Goal: Task Accomplishment & Management: Use online tool/utility

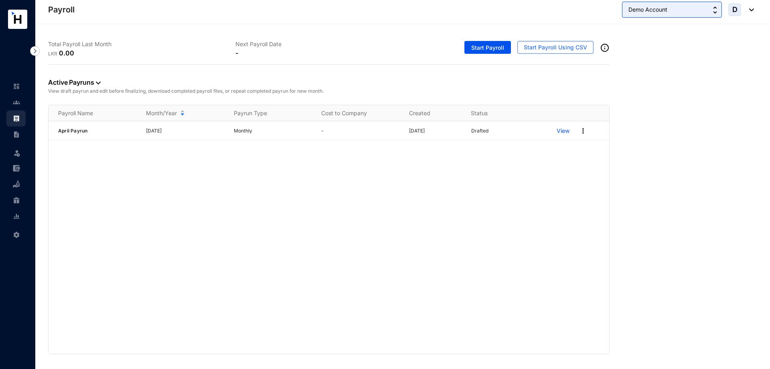
drag, startPoint x: 669, startPoint y: 7, endPoint x: 586, endPoint y: 20, distance: 83.6
click at [586, 20] on header "Payroll Demo Account D" at bounding box center [402, 12] width 735 height 24
click at [481, 44] on span "Start Payroll" at bounding box center [487, 48] width 33 height 8
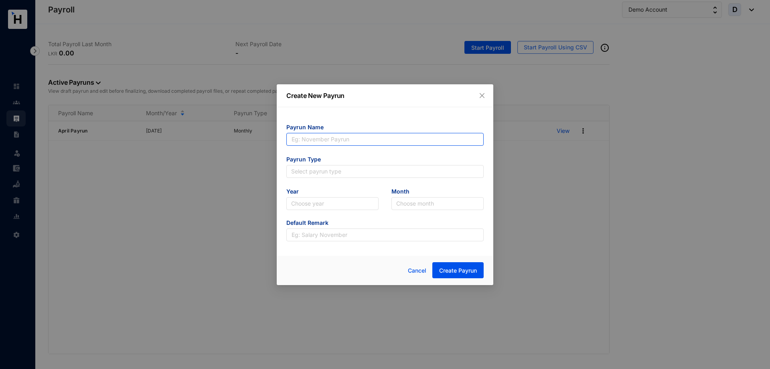
click at [315, 142] on input "text" at bounding box center [384, 139] width 197 height 13
type input "August"
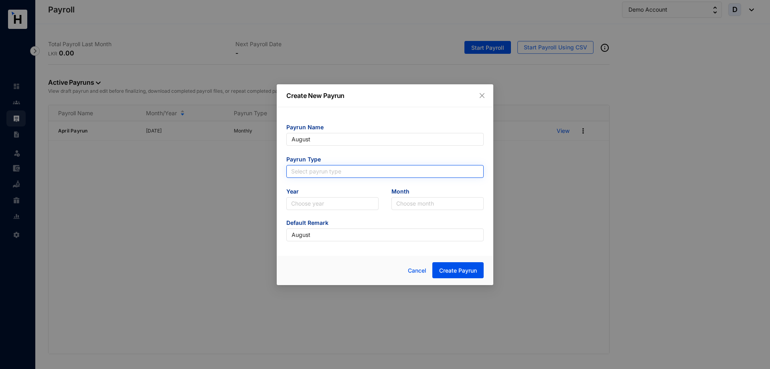
type input "August"
click at [367, 175] on input "search" at bounding box center [385, 171] width 188 height 12
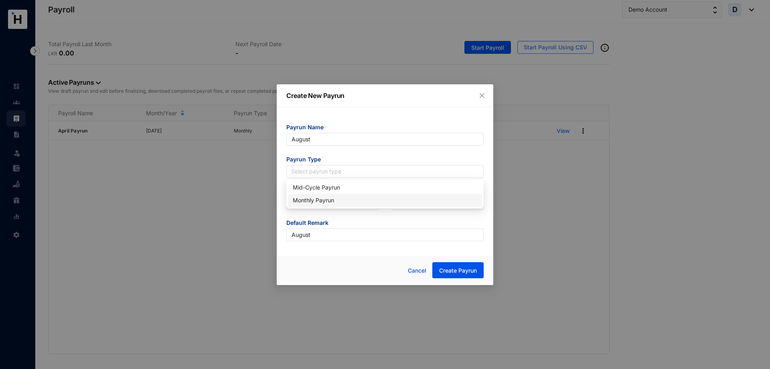
click at [362, 200] on div "Monthly Payrun" at bounding box center [385, 200] width 185 height 9
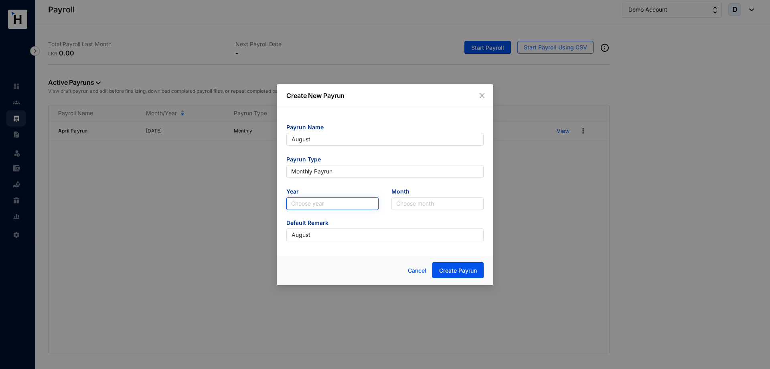
click at [360, 202] on input "search" at bounding box center [332, 203] width 83 height 12
click at [355, 228] on div "2025" at bounding box center [332, 232] width 79 height 9
click at [429, 202] on input "search" at bounding box center [437, 203] width 83 height 12
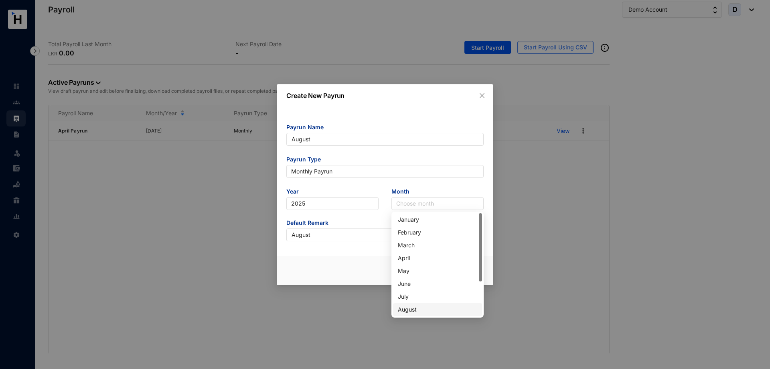
click at [416, 314] on div "August" at bounding box center [437, 309] width 89 height 13
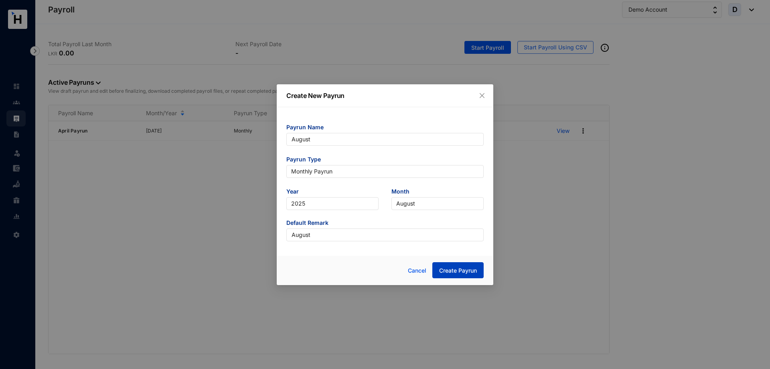
click at [462, 270] on span "Create Payrun" at bounding box center [458, 270] width 38 height 8
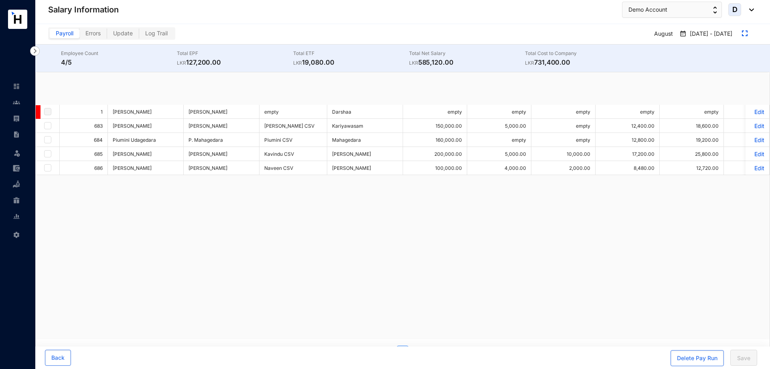
checkbox input "true"
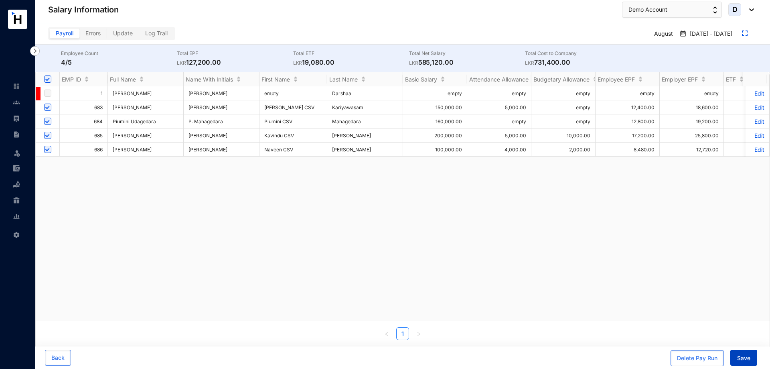
click at [741, 355] on span "Save" at bounding box center [743, 358] width 13 height 8
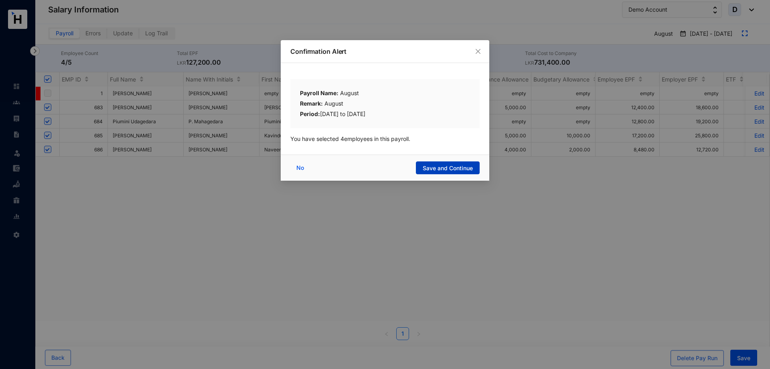
click at [455, 167] on span "Save and Continue" at bounding box center [448, 168] width 50 height 8
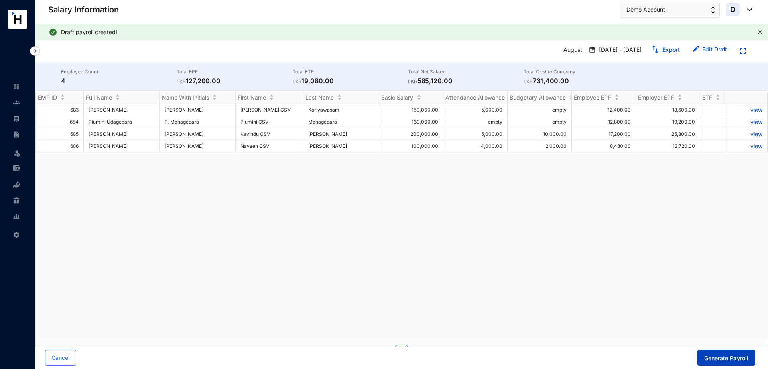
click at [718, 361] on span "Generate Payroll" at bounding box center [726, 358] width 44 height 8
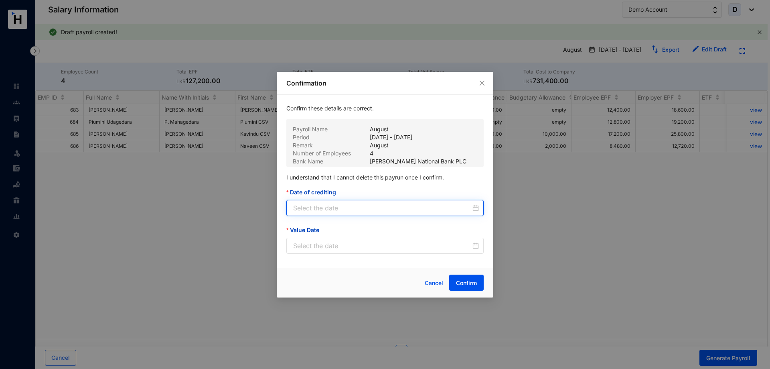
click at [407, 205] on input "Date of crediting" at bounding box center [382, 208] width 178 height 10
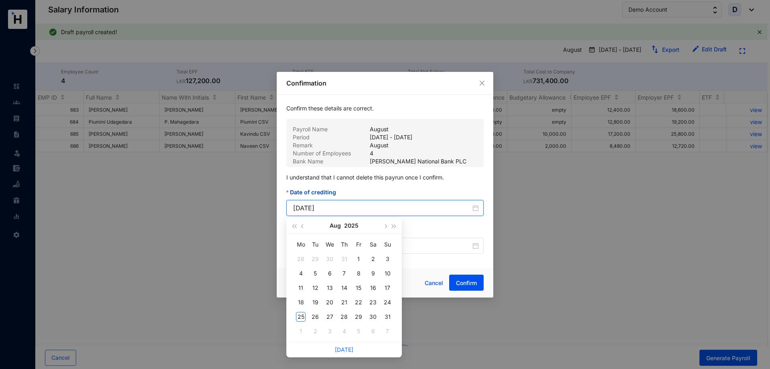
type input "[DATE]"
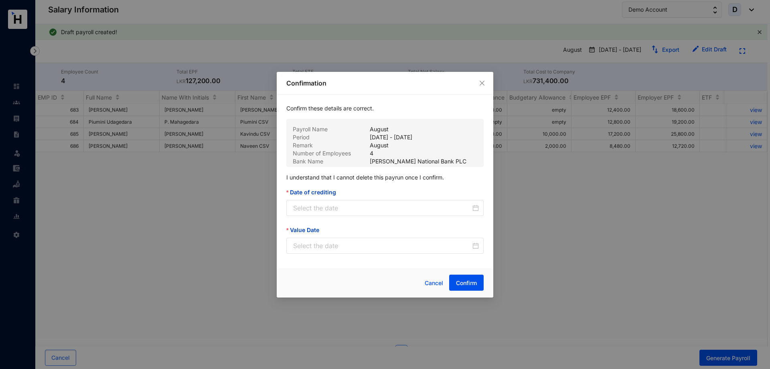
click at [439, 347] on div "Confirmation Confirm these details are correct. Payroll Name August Period [DAT…" at bounding box center [385, 184] width 770 height 369
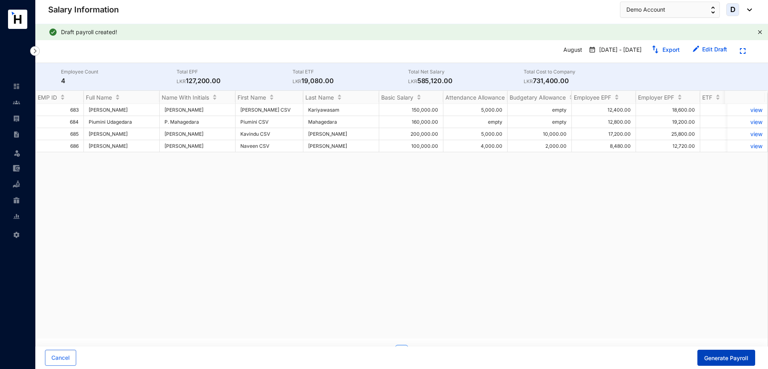
click at [731, 355] on span "Generate Payroll" at bounding box center [726, 358] width 44 height 8
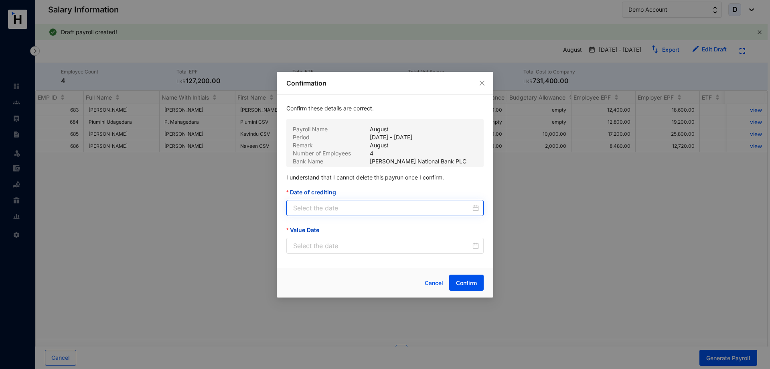
click at [473, 211] on div at bounding box center [386, 208] width 186 height 10
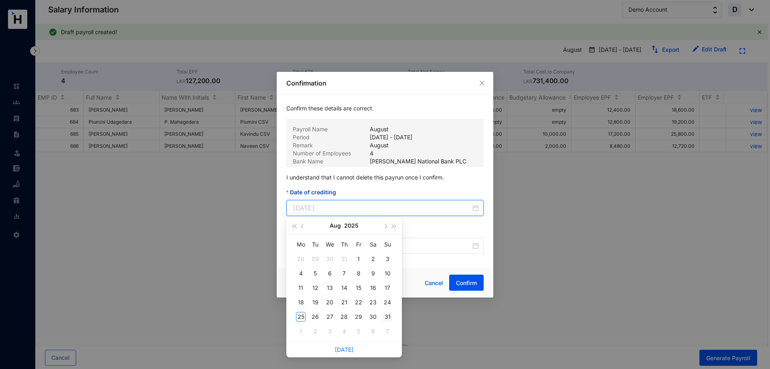
type input "[DATE]"
click at [384, 317] on div "31" at bounding box center [388, 317] width 10 height 10
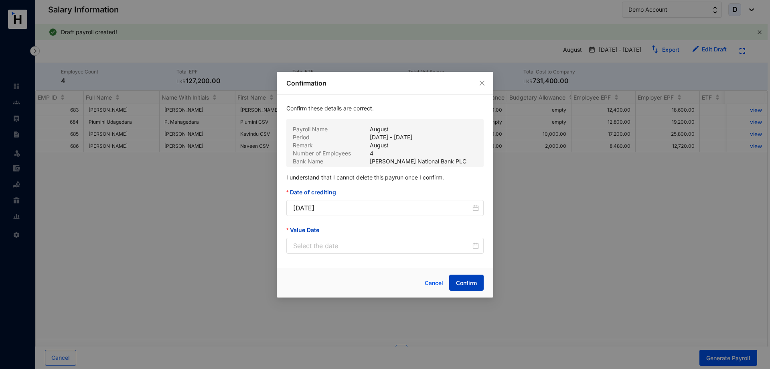
click at [466, 280] on span "Confirm" at bounding box center [466, 283] width 21 height 8
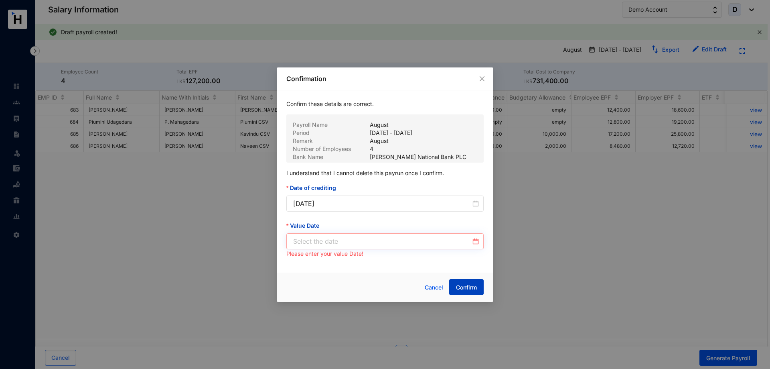
click at [478, 244] on div at bounding box center [386, 241] width 186 height 10
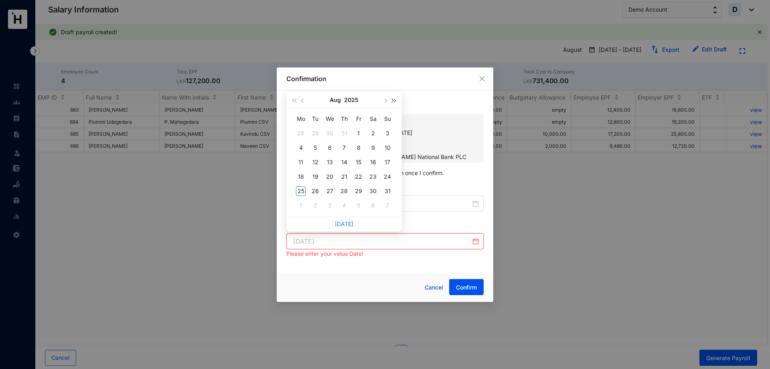
type input "[DATE]"
click at [386, 98] on button "button" at bounding box center [385, 100] width 9 height 16
type input "[DATE]"
click at [315, 193] on div "30" at bounding box center [316, 191] width 10 height 10
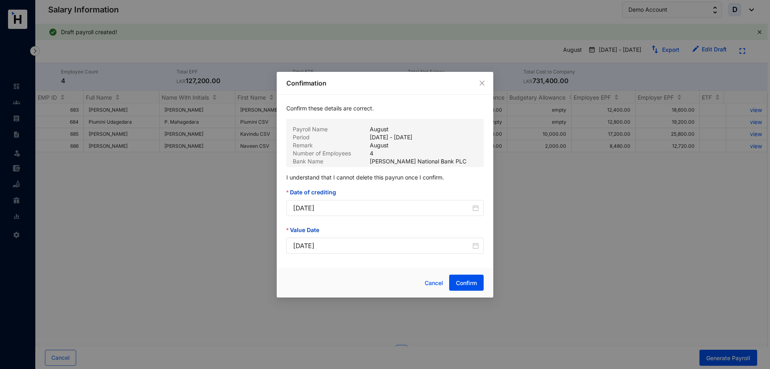
type input "[DATE]"
click at [467, 284] on span "Confirm" at bounding box center [466, 283] width 21 height 8
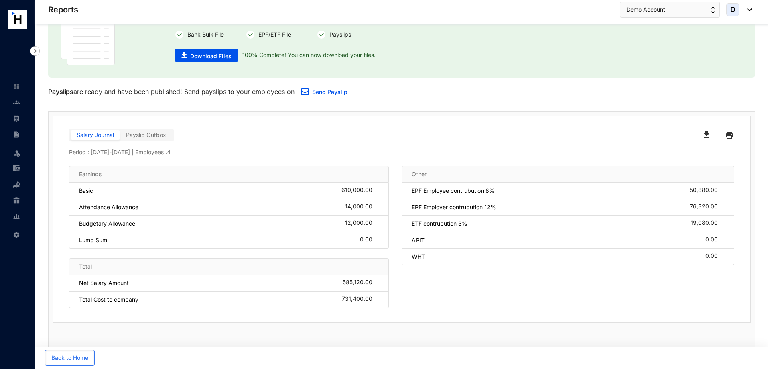
scroll to position [48, 0]
click at [77, 360] on span "Back to Home" at bounding box center [69, 357] width 37 height 8
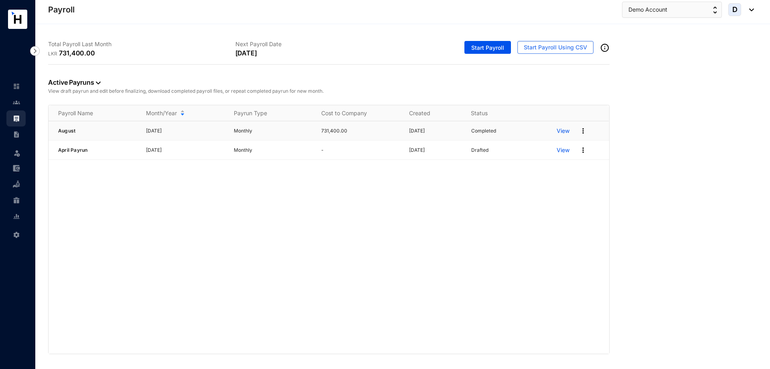
click at [583, 132] on img at bounding box center [583, 131] width 8 height 8
click at [560, 131] on p "View" at bounding box center [563, 131] width 13 height 8
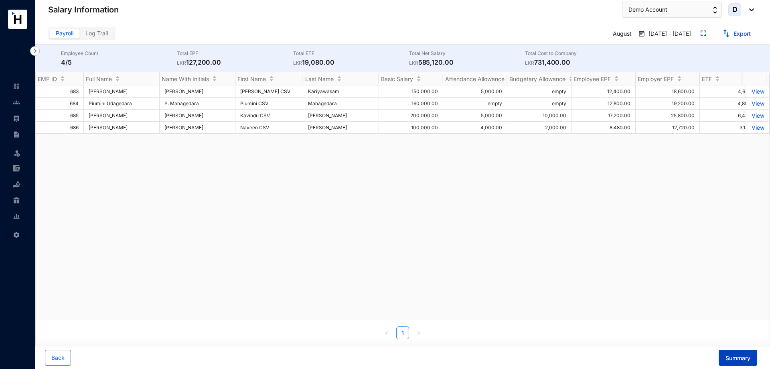
click at [725, 358] on button "Summary" at bounding box center [738, 357] width 39 height 16
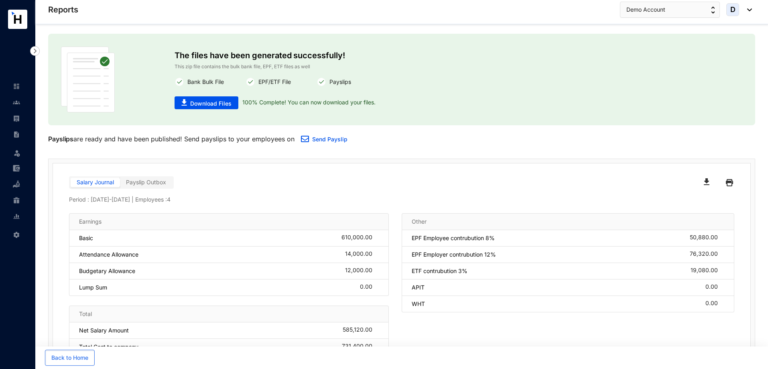
scroll to position [48, 0]
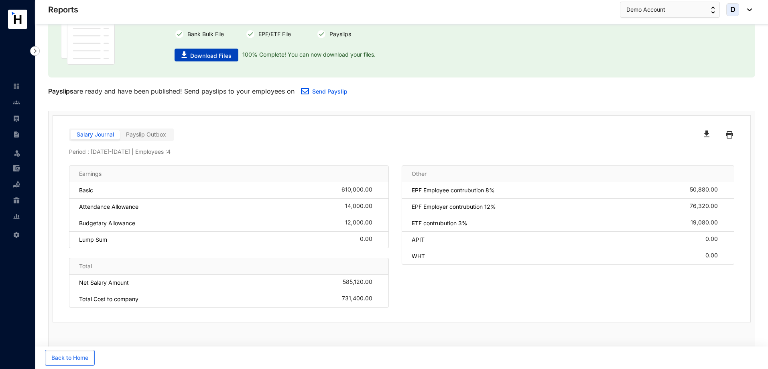
click at [218, 56] on span "Download Files" at bounding box center [210, 56] width 41 height 8
click at [150, 132] on span "Payslip Outbox" at bounding box center [146, 134] width 40 height 7
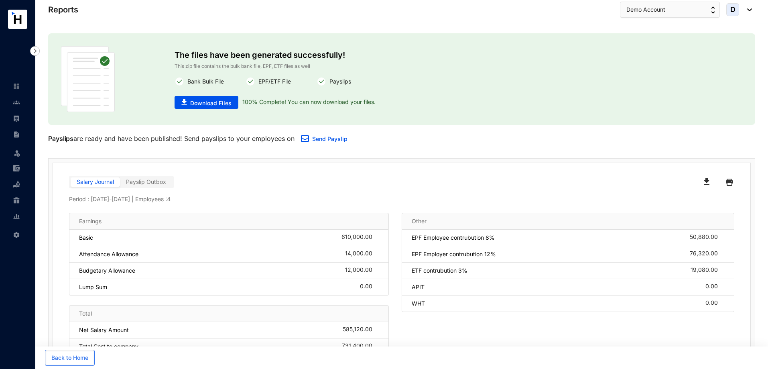
scroll to position [0, 0]
click at [710, 181] on button "button" at bounding box center [708, 182] width 22 height 13
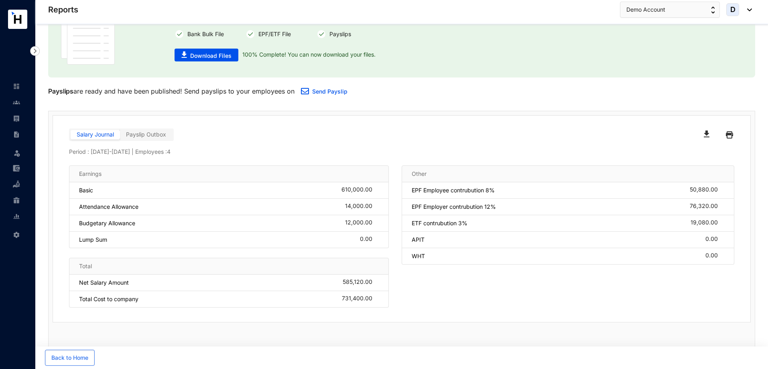
click at [727, 137] on img at bounding box center [729, 134] width 7 height 13
click at [709, 7] on button "Demo Account" at bounding box center [670, 10] width 100 height 16
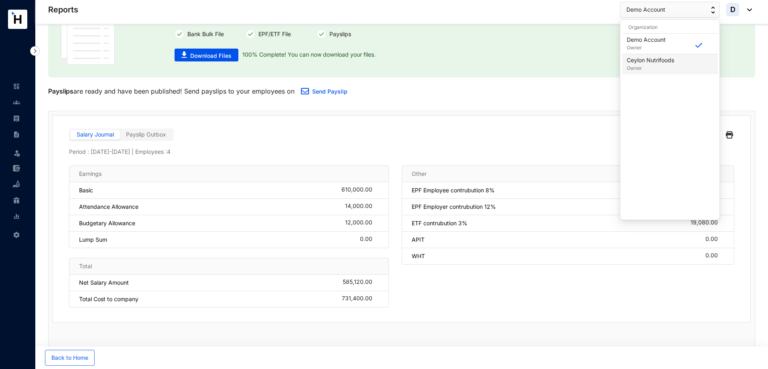
click at [690, 64] on div "Ceylon Nutrifoods Owner" at bounding box center [670, 64] width 86 height 16
